Goal: Check status: Check status

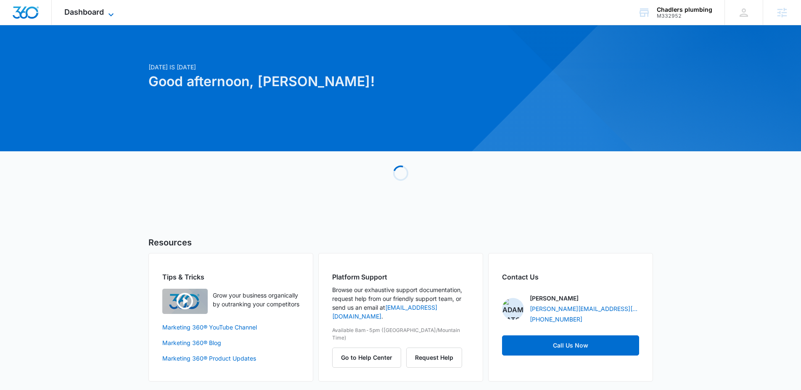
click at [108, 15] on icon at bounding box center [111, 15] width 10 height 10
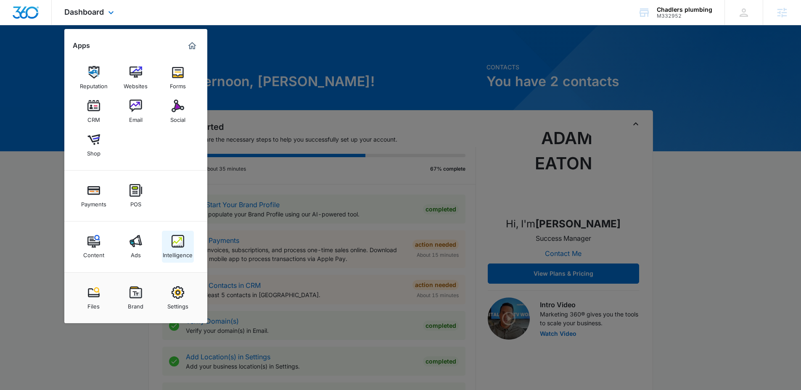
click at [178, 234] on link "Intelligence" at bounding box center [178, 247] width 32 height 32
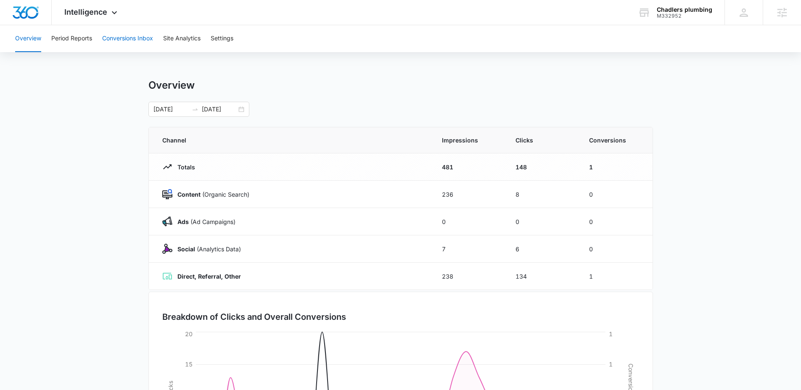
click at [127, 38] on button "Conversions Inbox" at bounding box center [127, 38] width 51 height 27
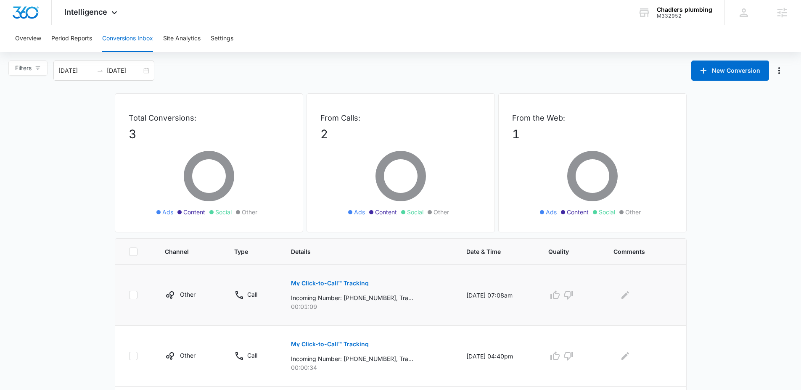
scroll to position [62, 0]
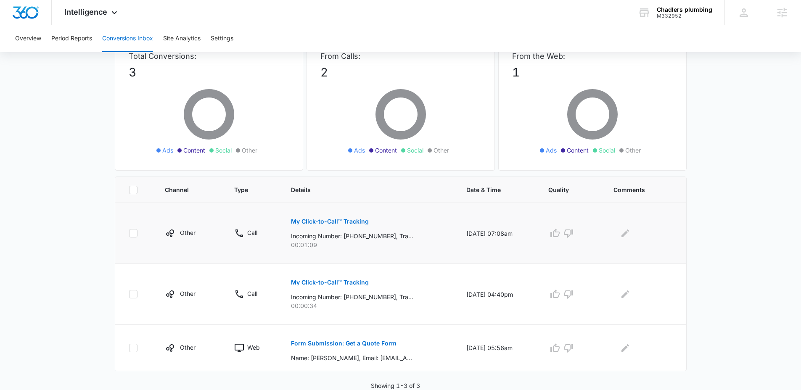
click at [330, 222] on p "My Click-to-Call™ Tracking" at bounding box center [330, 222] width 78 height 6
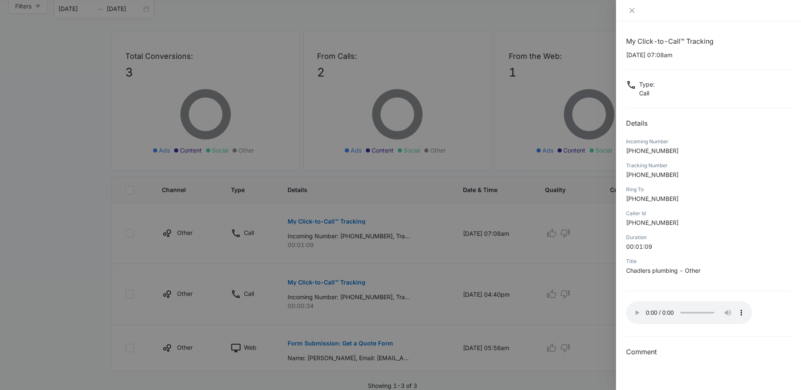
click at [632, 20] on div at bounding box center [708, 10] width 185 height 21
click at [632, 13] on icon "close" at bounding box center [632, 10] width 7 height 7
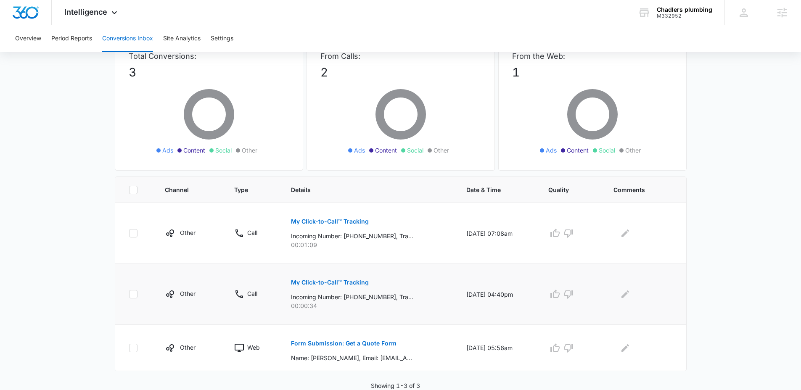
click at [346, 282] on p "My Click-to-Call™ Tracking" at bounding box center [330, 283] width 78 height 6
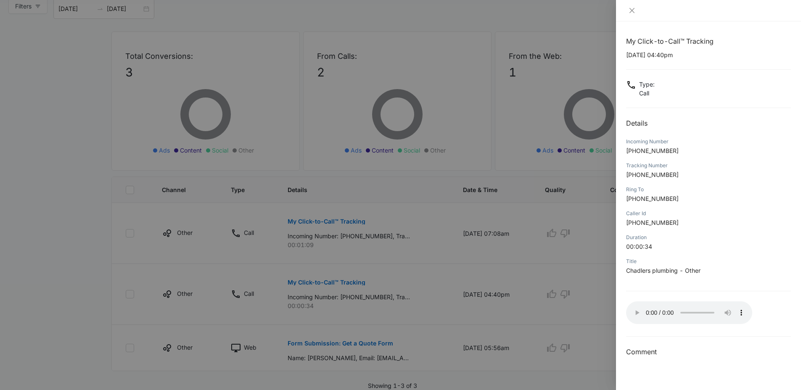
click at [359, 346] on div at bounding box center [400, 195] width 801 height 390
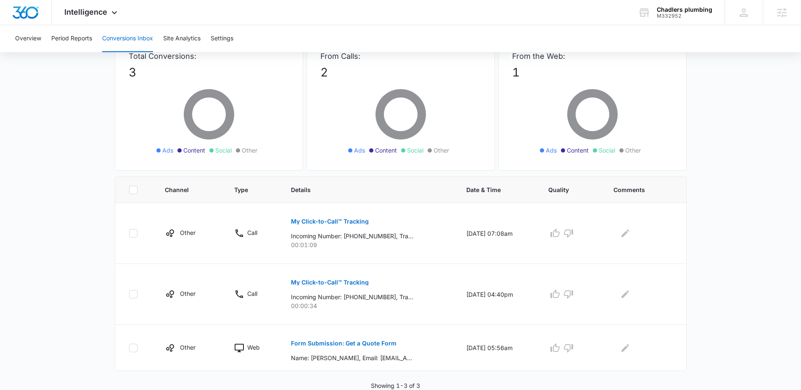
click at [364, 341] on p "Form Submission: Get a Quote Form" at bounding box center [344, 344] width 106 height 6
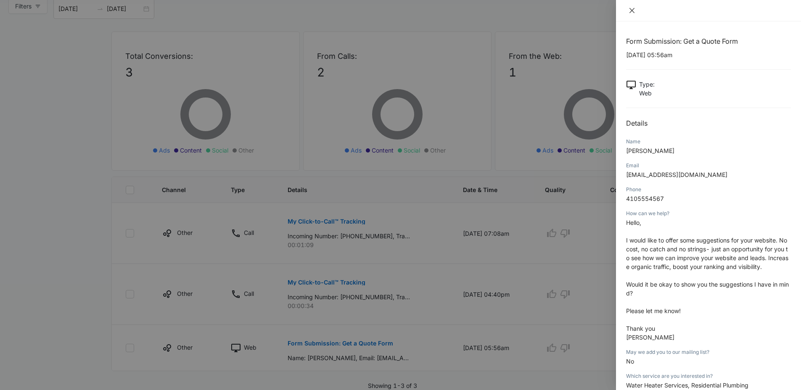
click at [632, 8] on icon "close" at bounding box center [632, 10] width 7 height 7
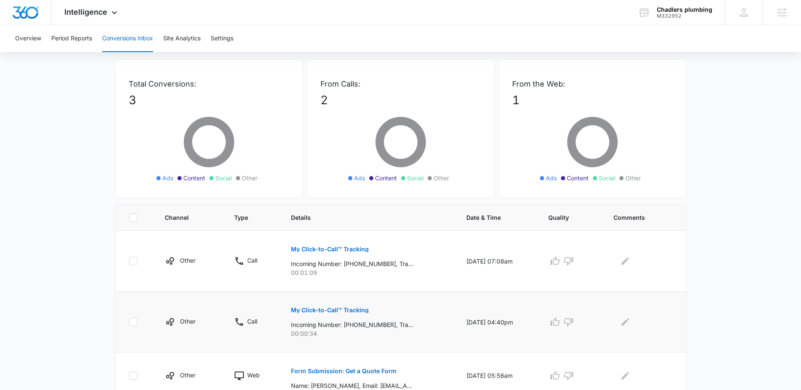
scroll to position [0, 0]
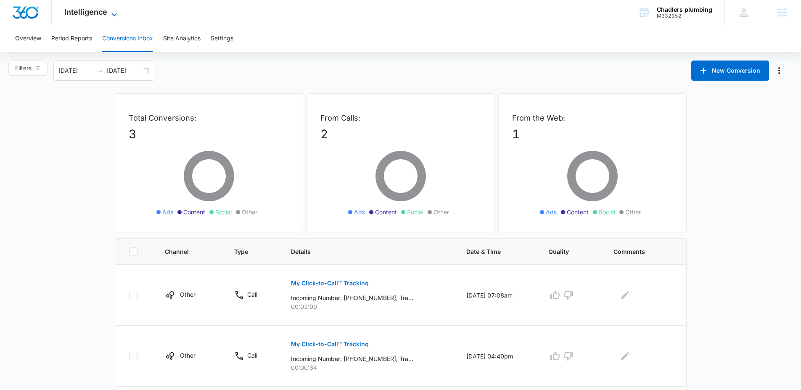
click at [110, 14] on icon at bounding box center [114, 15] width 10 height 10
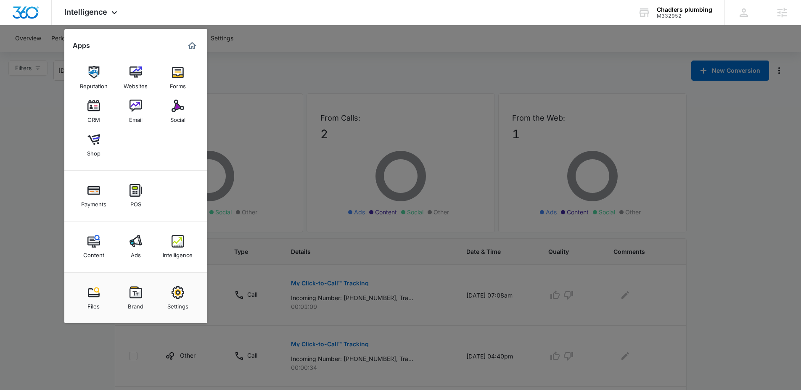
click at [59, 127] on div at bounding box center [400, 195] width 801 height 390
